Goal: Task Accomplishment & Management: Manage account settings

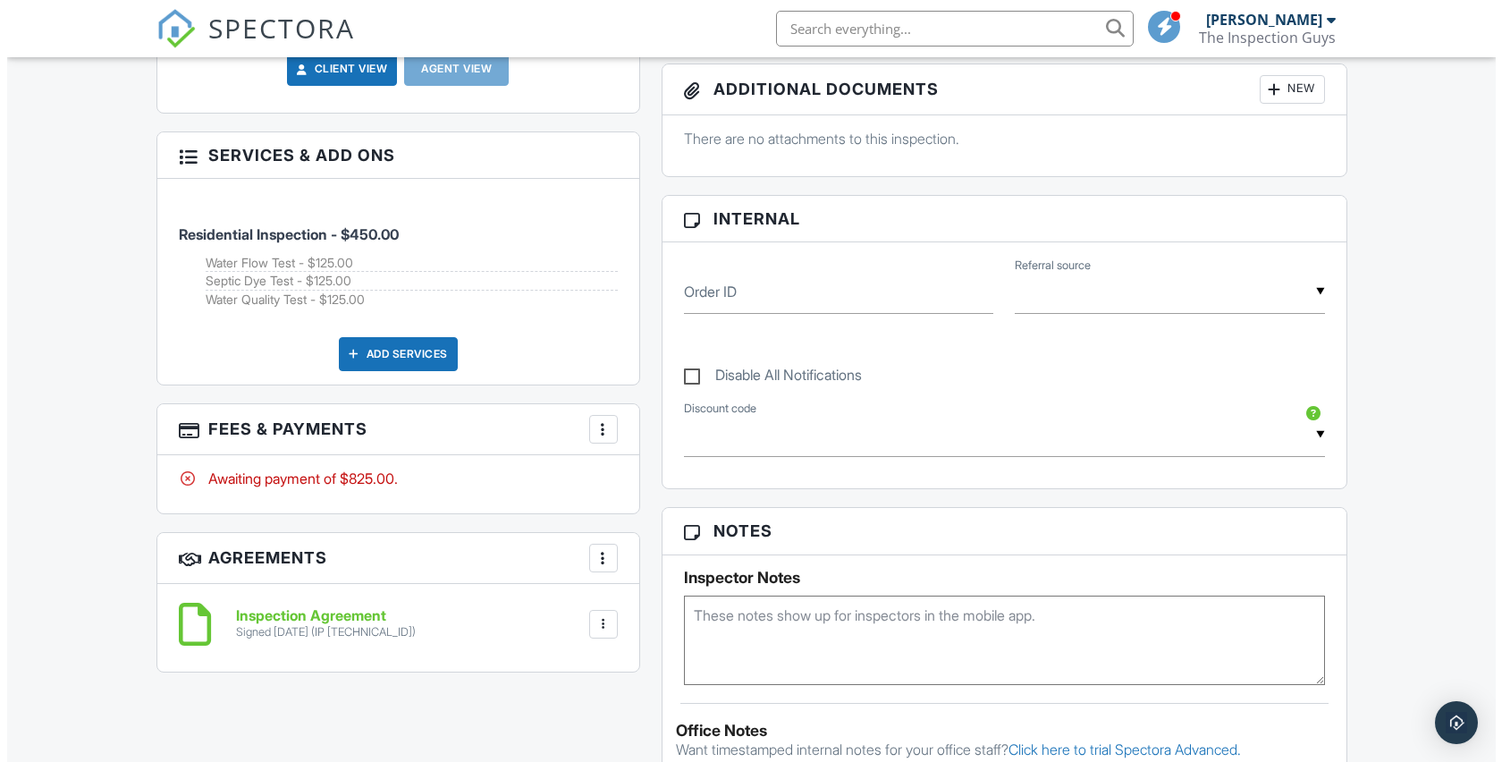
scroll to position [745, 0]
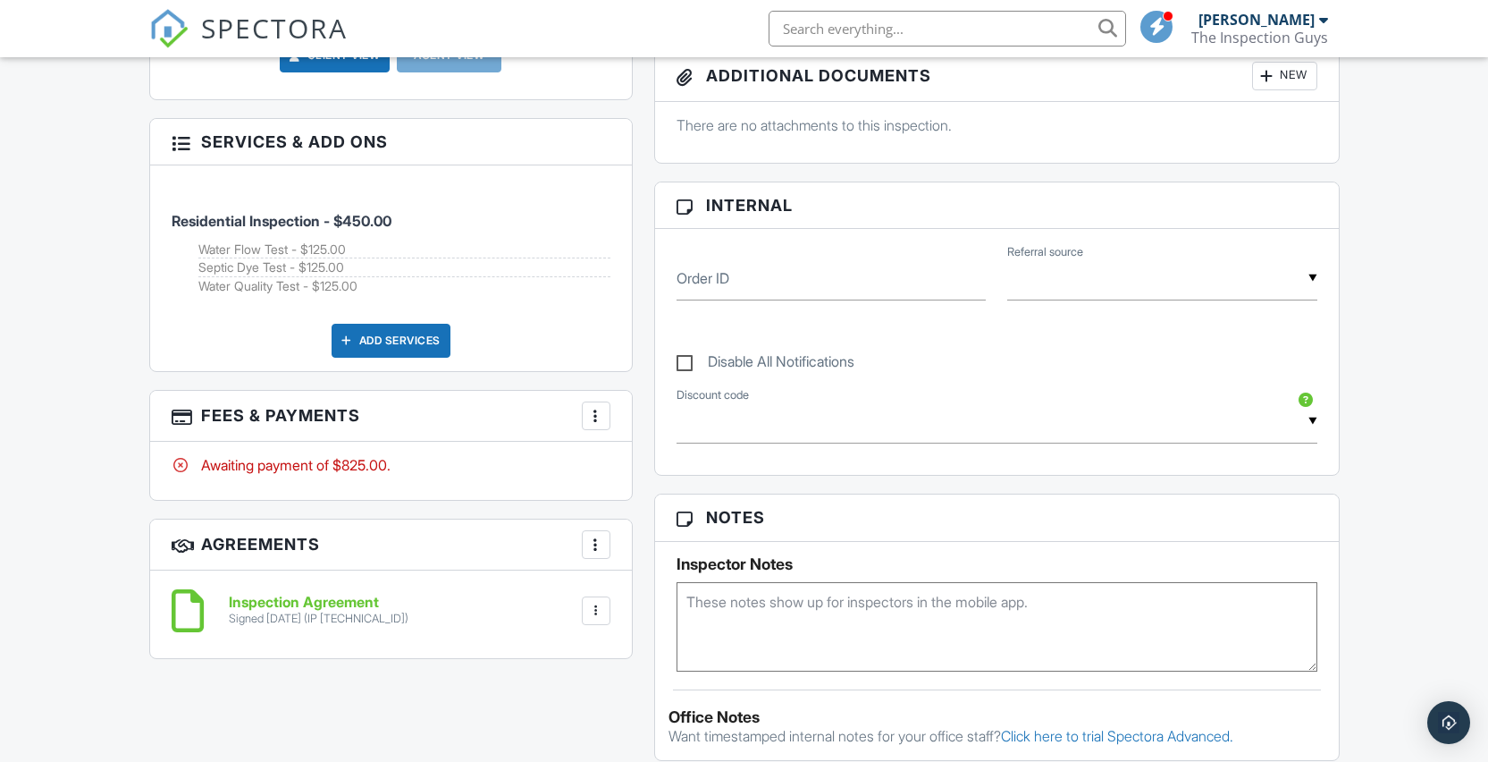
click at [585, 409] on div "More" at bounding box center [596, 415] width 29 height 29
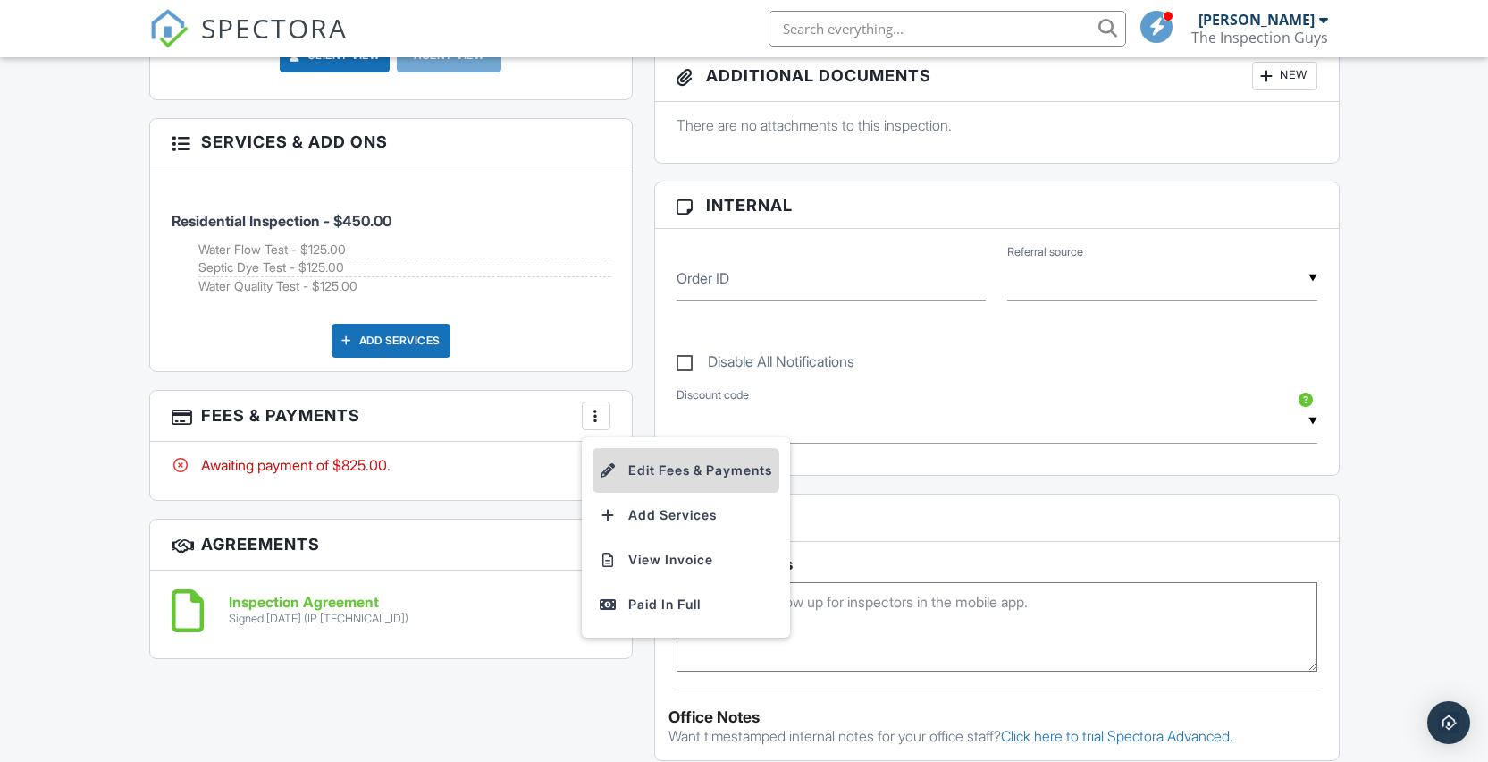
click at [663, 473] on li "Edit Fees & Payments" at bounding box center [686, 470] width 187 height 45
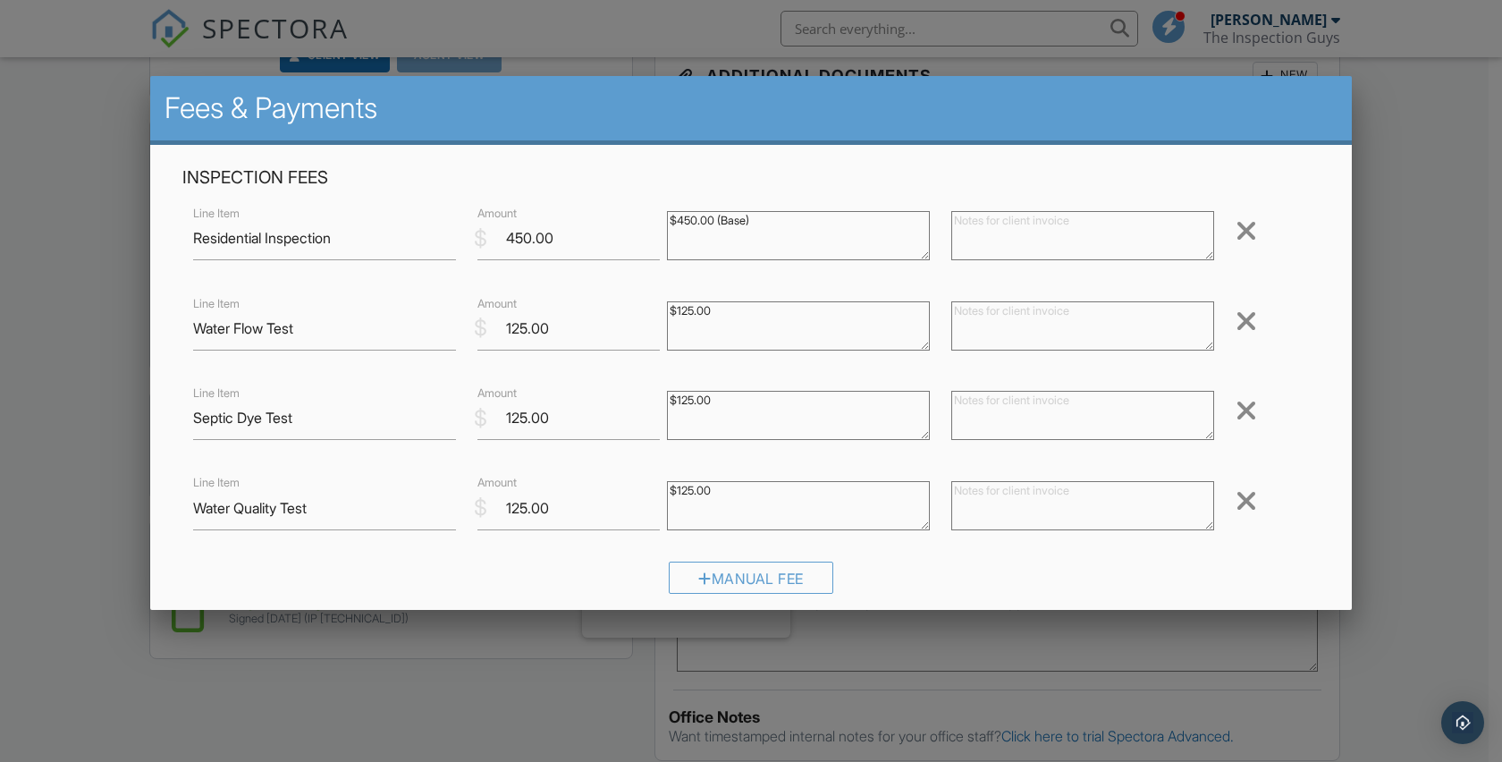
click at [1235, 406] on div at bounding box center [1245, 410] width 21 height 29
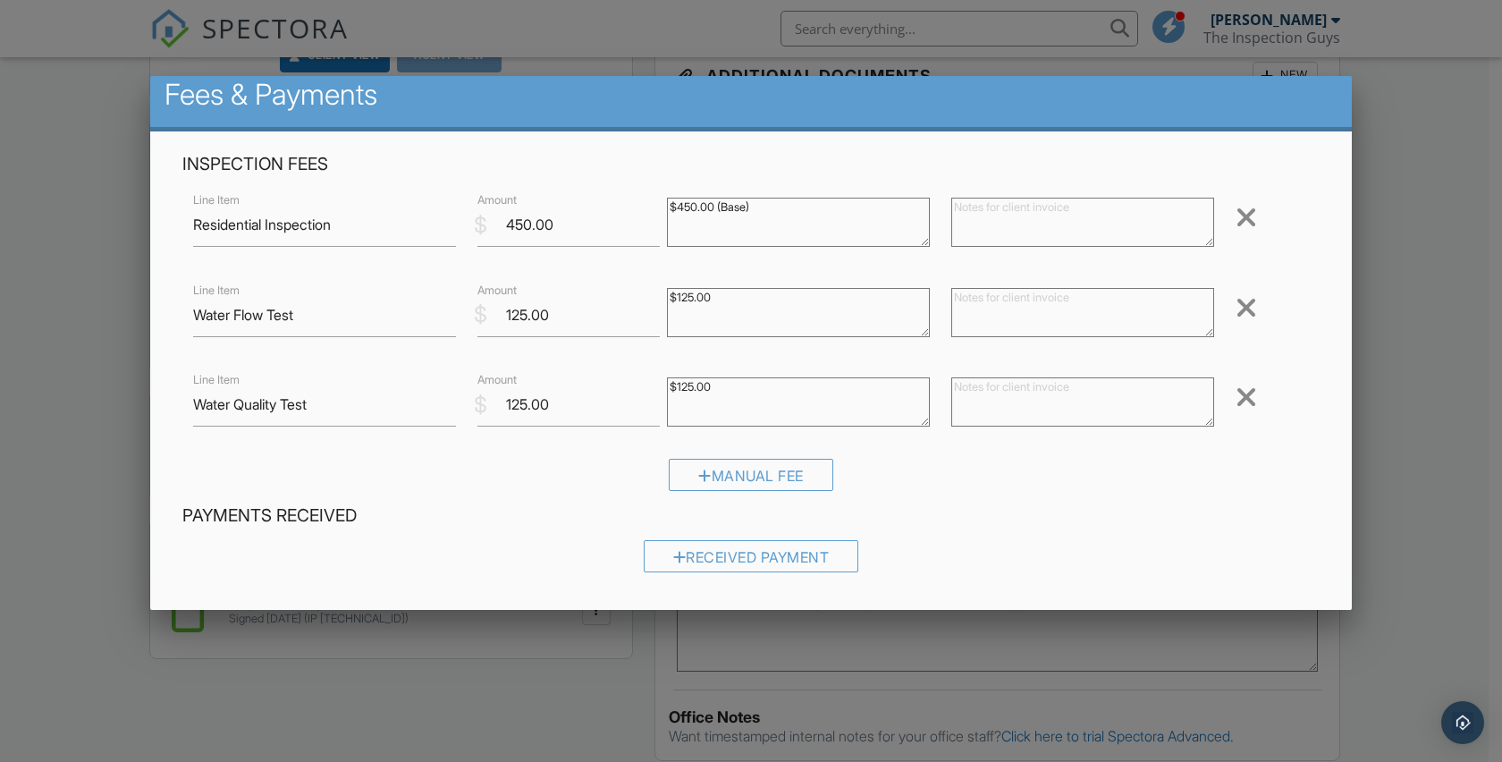
scroll to position [282, 0]
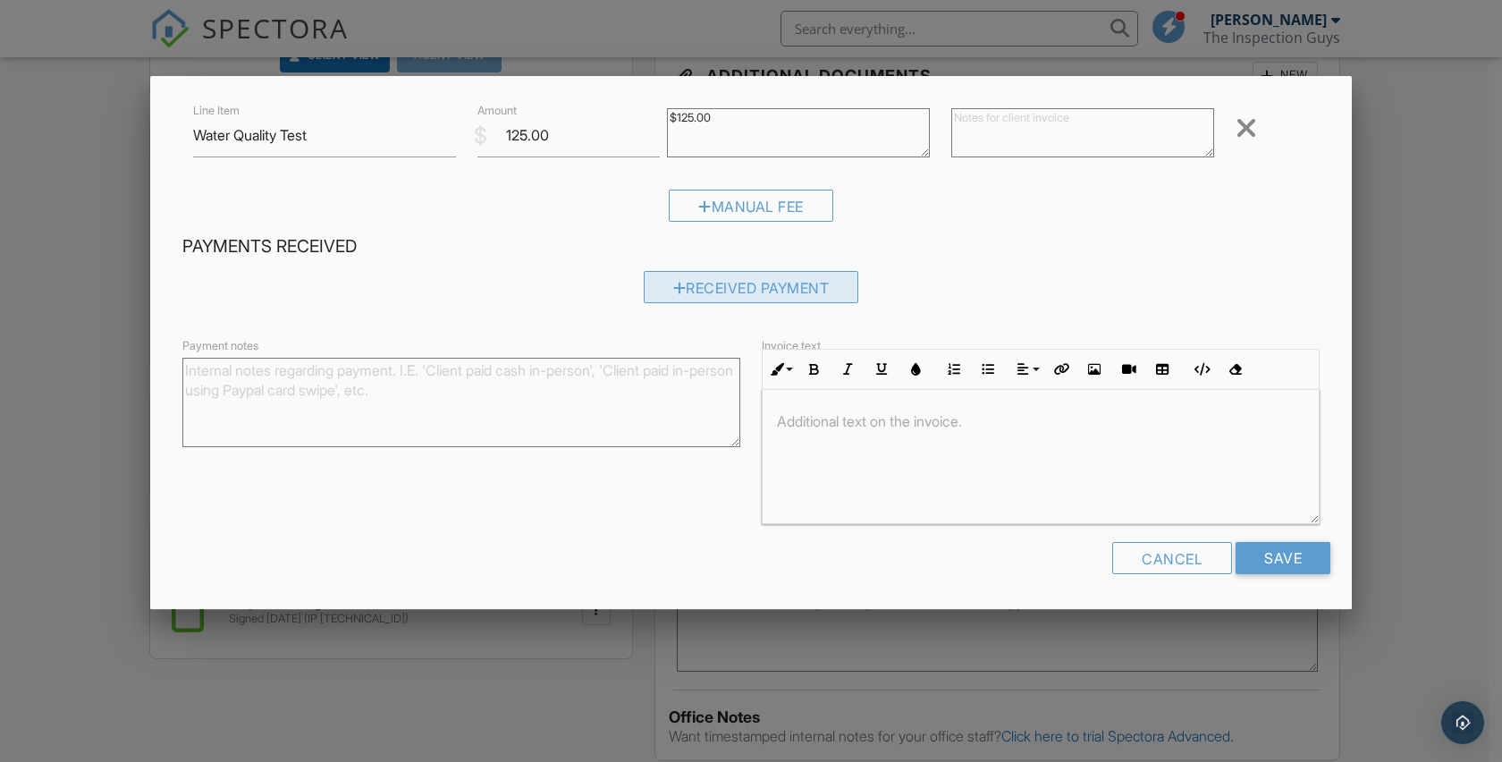
click at [771, 291] on div "Received Payment" at bounding box center [751, 287] width 215 height 32
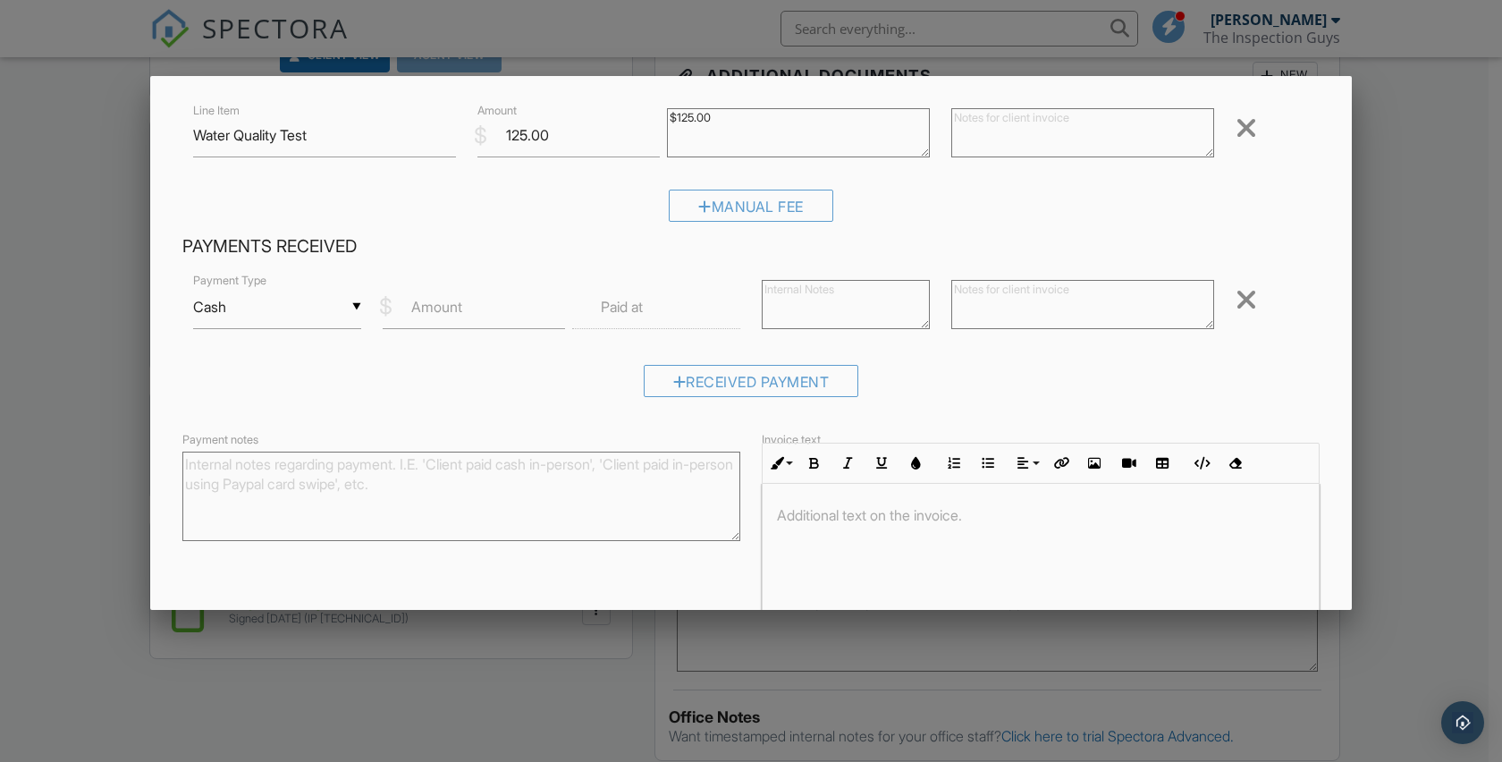
click at [441, 307] on label "Amount" at bounding box center [436, 307] width 51 height 20
click at [441, 307] on input "Amount" at bounding box center [474, 307] width 182 height 44
type input "700.00"
click at [628, 311] on label "Paid at" at bounding box center [622, 307] width 42 height 20
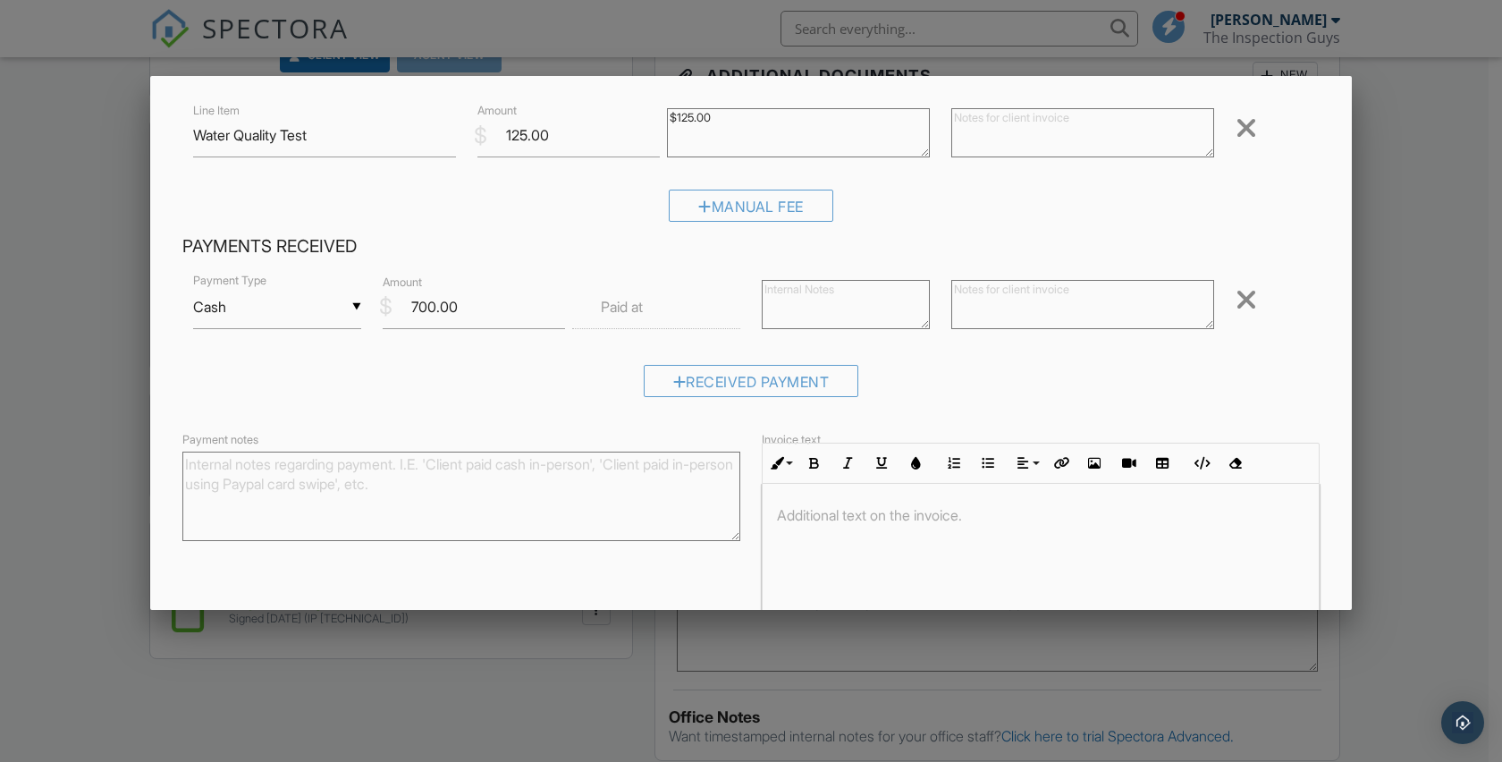
click at [628, 311] on label "Paid at" at bounding box center [622, 307] width 42 height 20
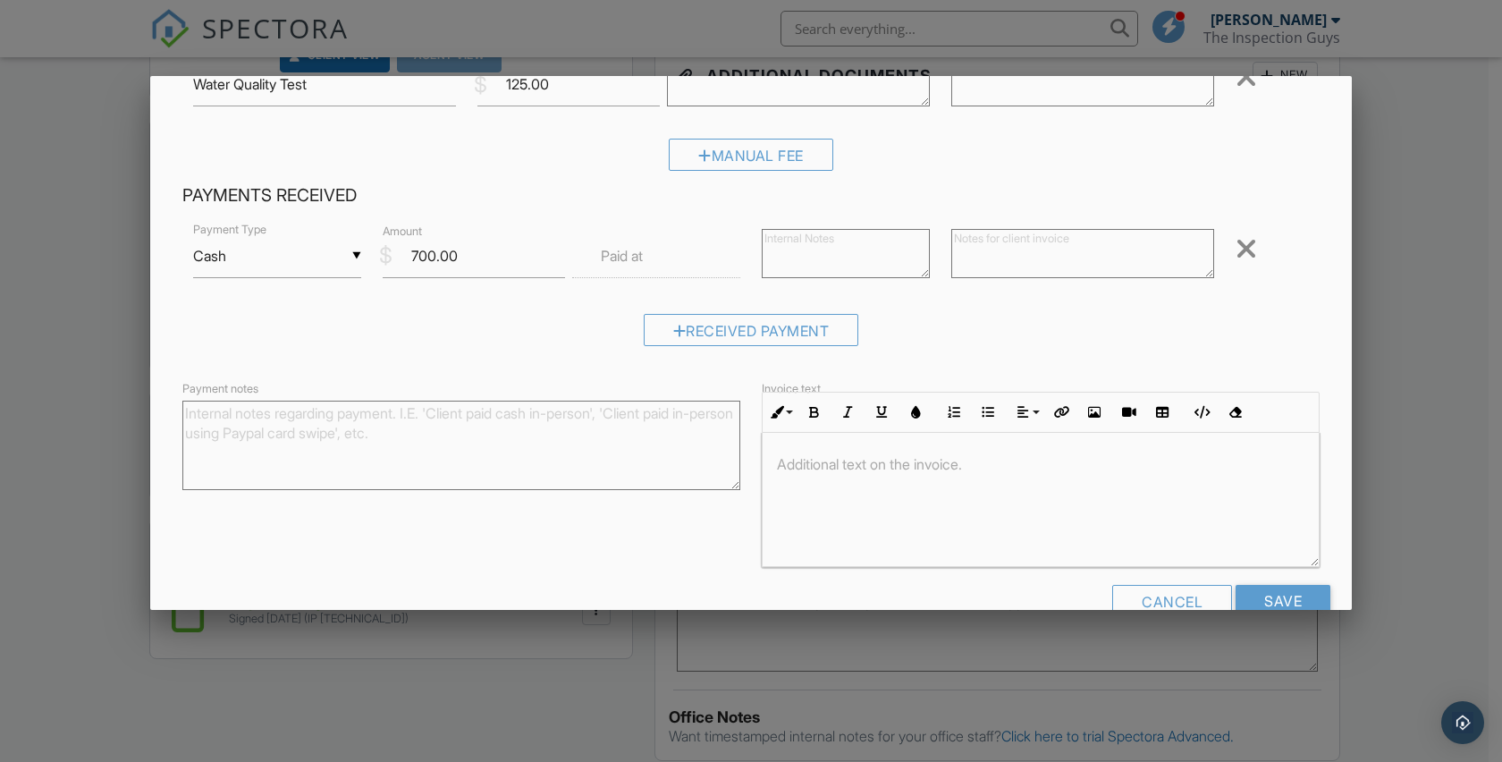
scroll to position [376, 0]
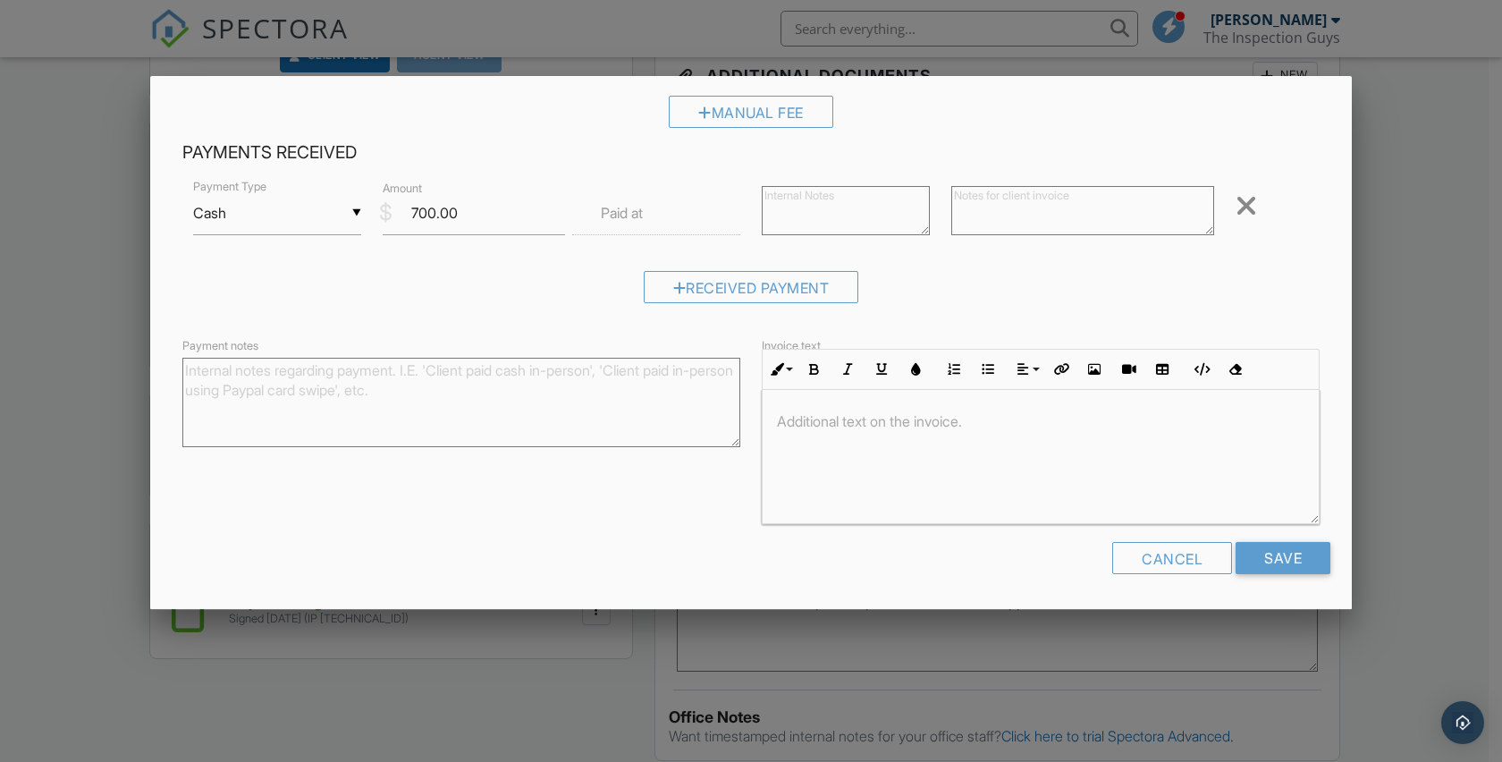
click at [1006, 214] on textarea at bounding box center [1082, 210] width 263 height 49
type textarea "Paid in full"
click at [1283, 565] on input "Save" at bounding box center [1282, 558] width 95 height 32
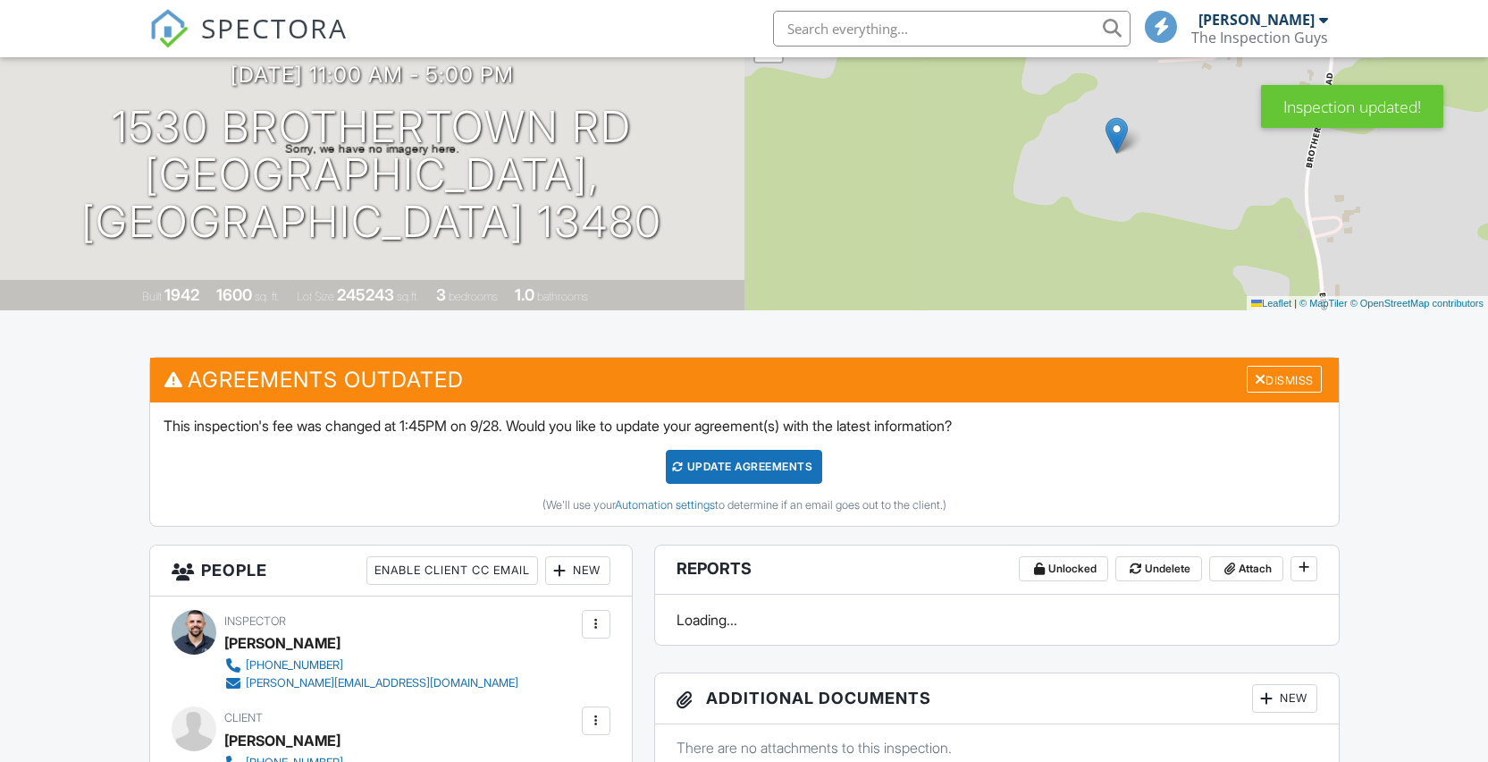
scroll to position [383, 0]
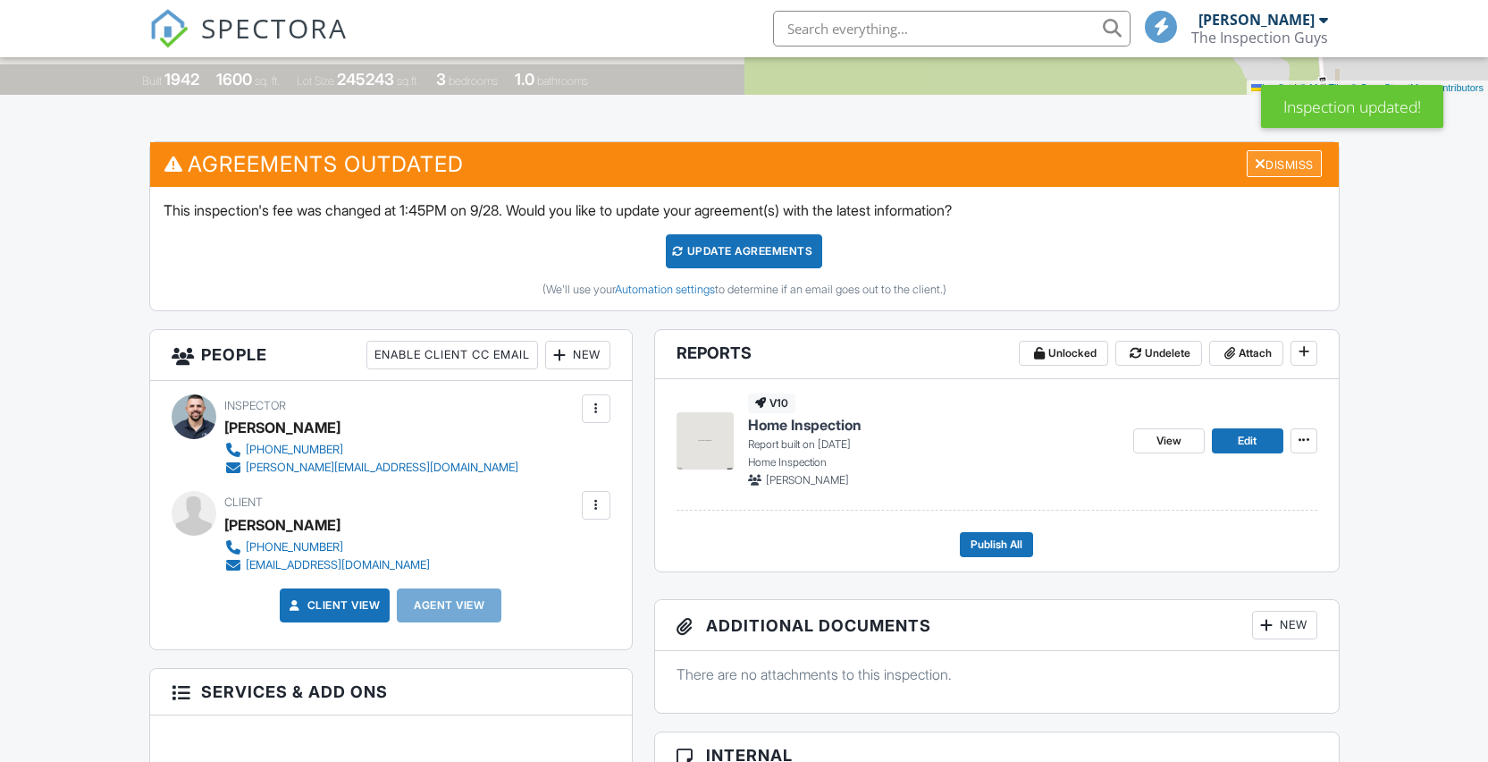
click at [1269, 164] on div "Dismiss" at bounding box center [1284, 164] width 75 height 28
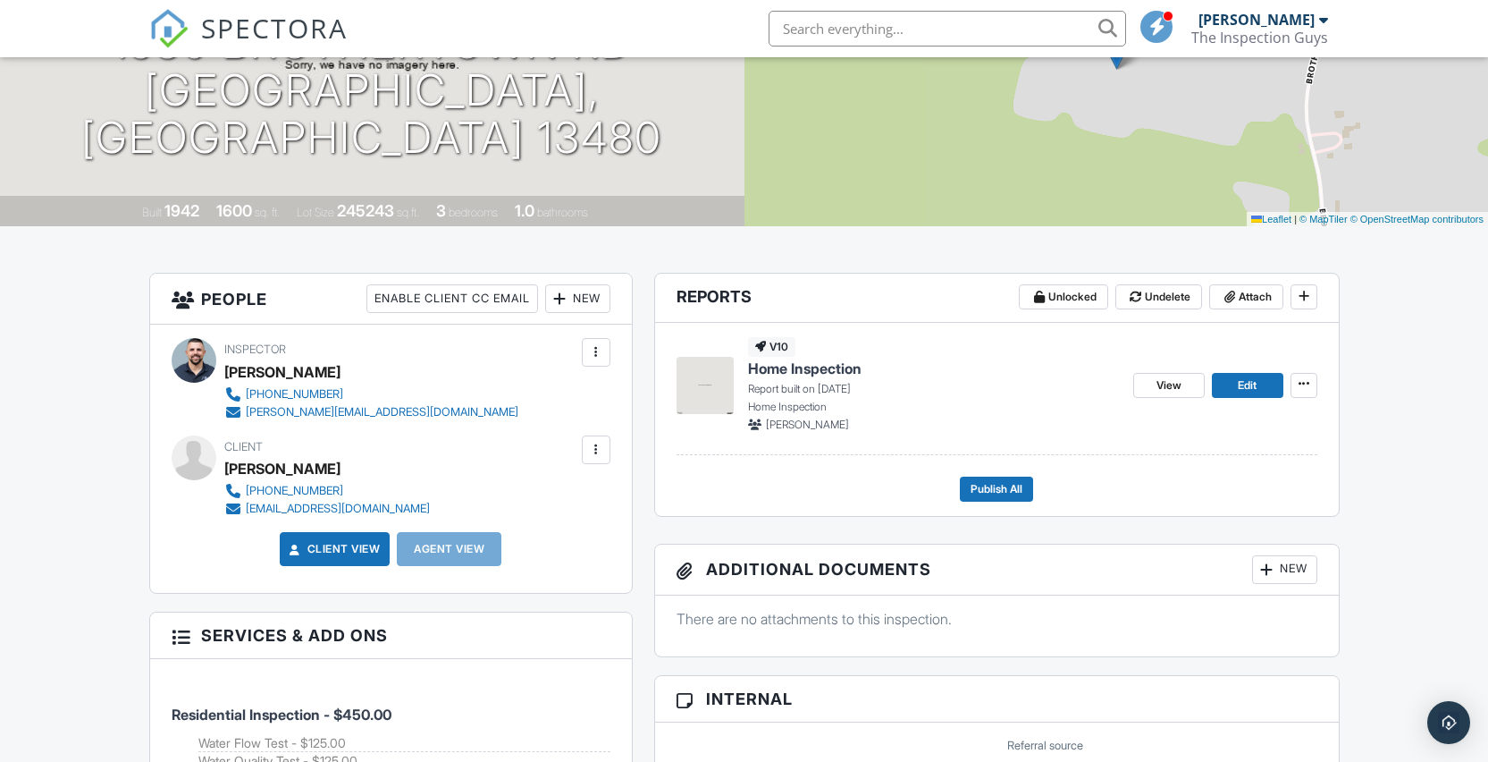
scroll to position [353, 0]
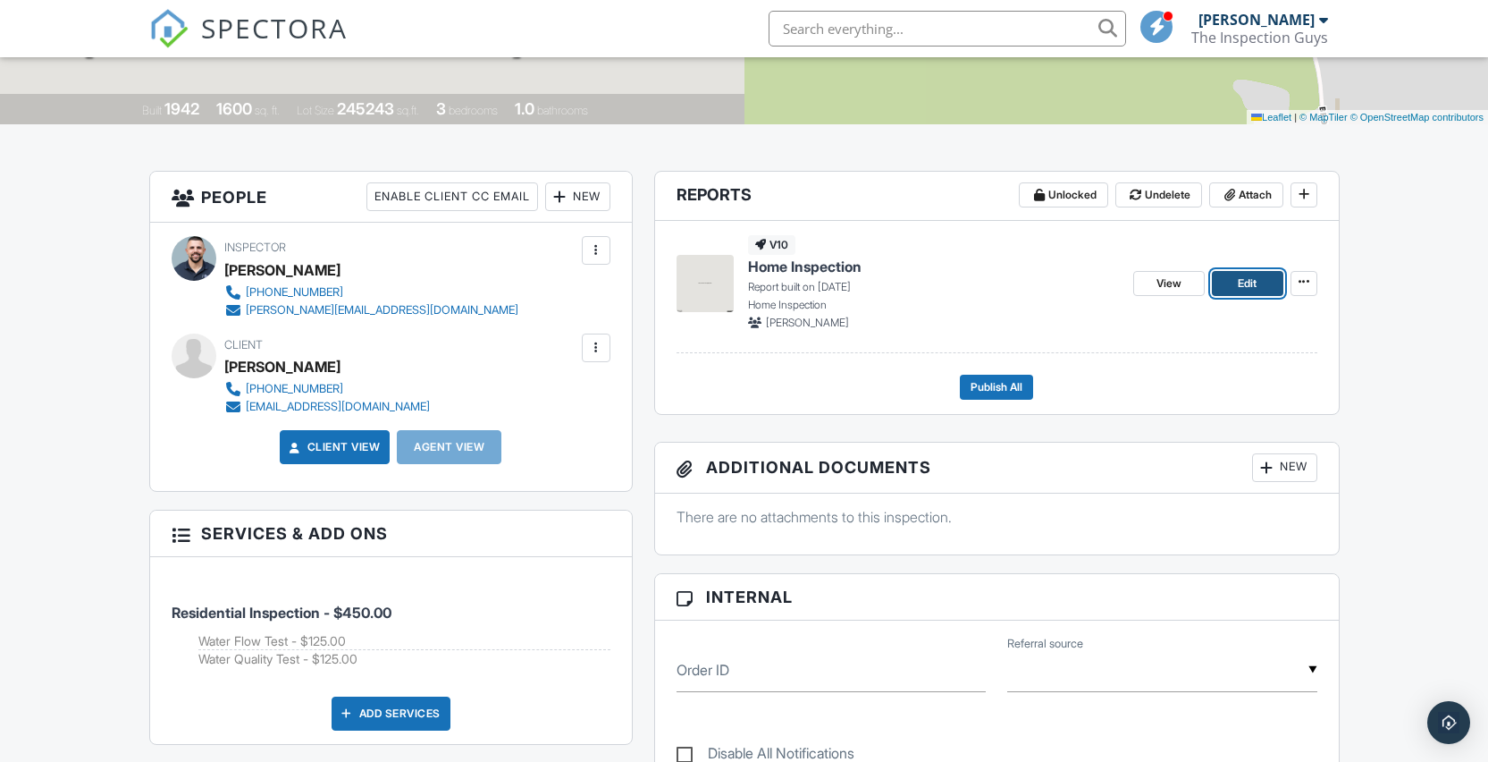
click at [1253, 289] on span "Edit" at bounding box center [1247, 283] width 19 height 18
